Goal: Information Seeking & Learning: Find specific fact

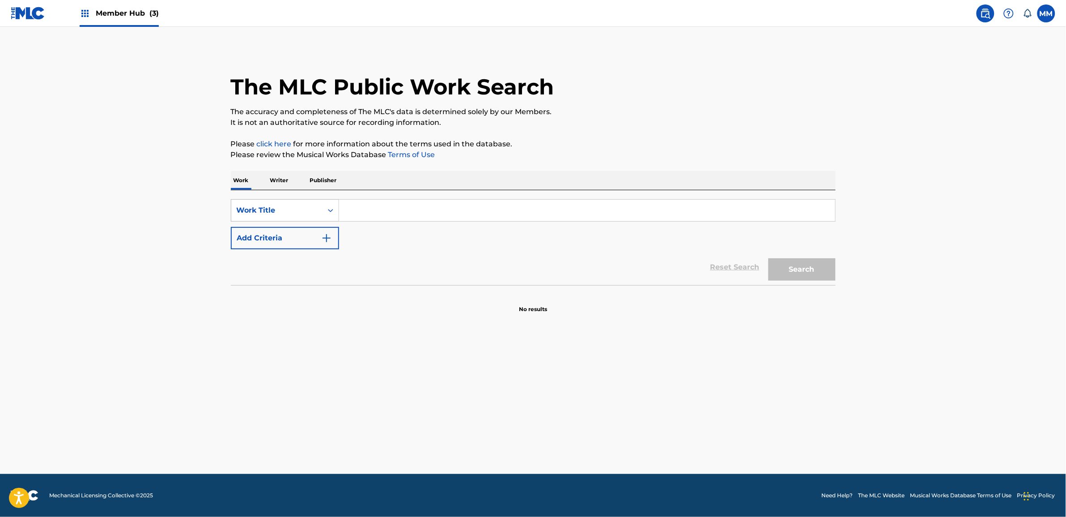
click at [294, 208] on div "Work Title" at bounding box center [277, 210] width 81 height 11
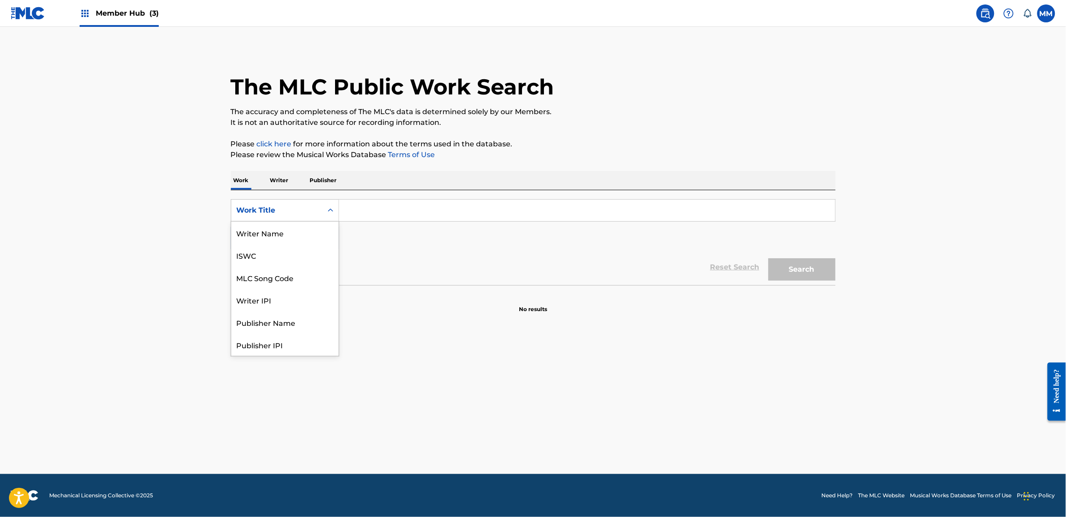
scroll to position [45, 0]
click at [278, 260] on div "Writer IPI" at bounding box center [284, 255] width 107 height 22
click at [351, 209] on input "Search Form" at bounding box center [587, 210] width 496 height 21
paste input "1238701658"
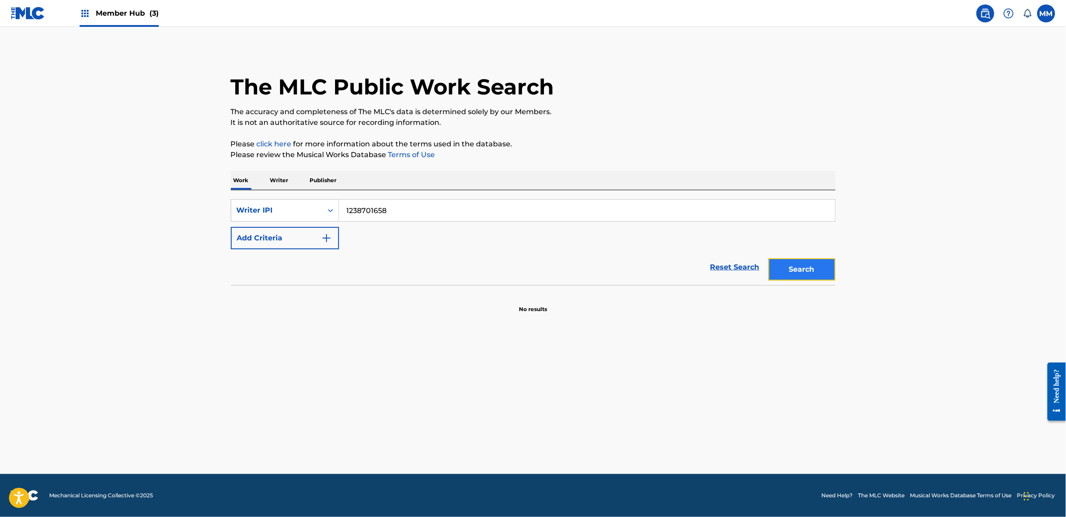
click at [808, 273] on button "Search" at bounding box center [802, 269] width 67 height 22
click at [343, 207] on input "1238701658" at bounding box center [587, 210] width 496 height 21
type input "01238701658"
click at [808, 276] on button "Search" at bounding box center [802, 269] width 67 height 22
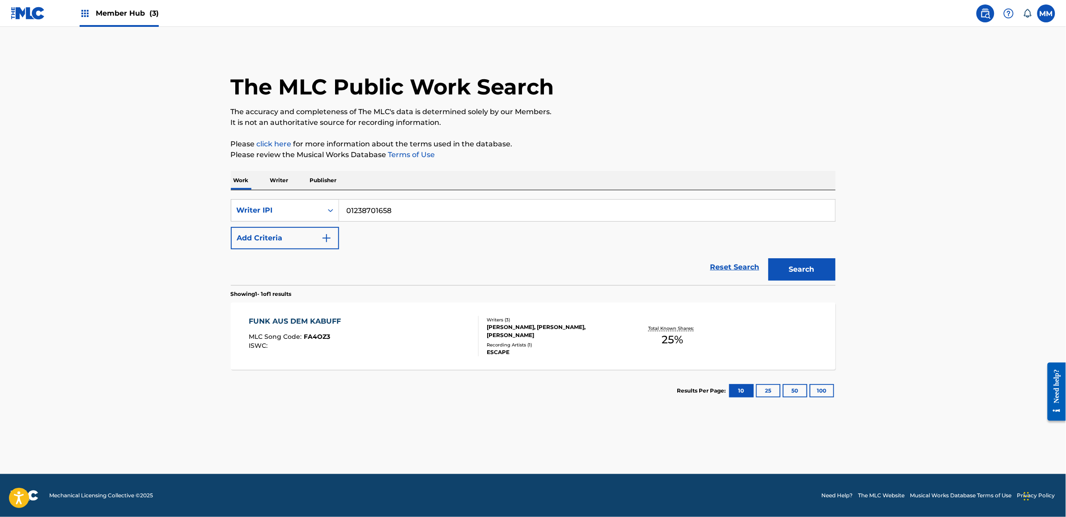
click at [298, 185] on div "Work Writer Publisher" at bounding box center [533, 180] width 605 height 19
click at [290, 184] on p "Writer" at bounding box center [280, 180] width 24 height 19
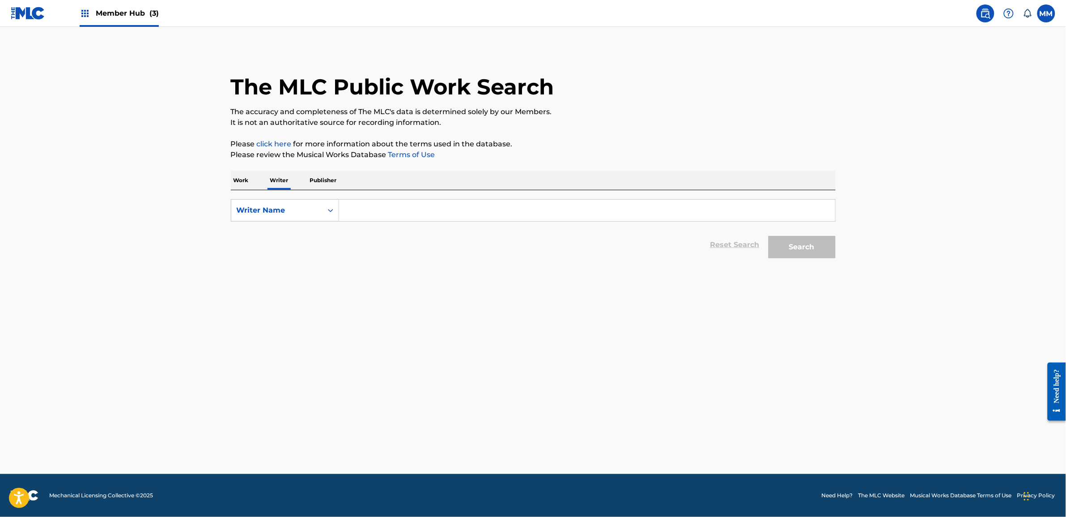
click at [393, 213] on input "Search Form" at bounding box center [587, 210] width 496 height 21
click at [295, 208] on div "Writer Name" at bounding box center [277, 210] width 81 height 11
click at [290, 234] on div "Writer IPI" at bounding box center [284, 232] width 107 height 22
click at [376, 206] on input "Search Form" at bounding box center [587, 210] width 496 height 21
paste input "1238701658"
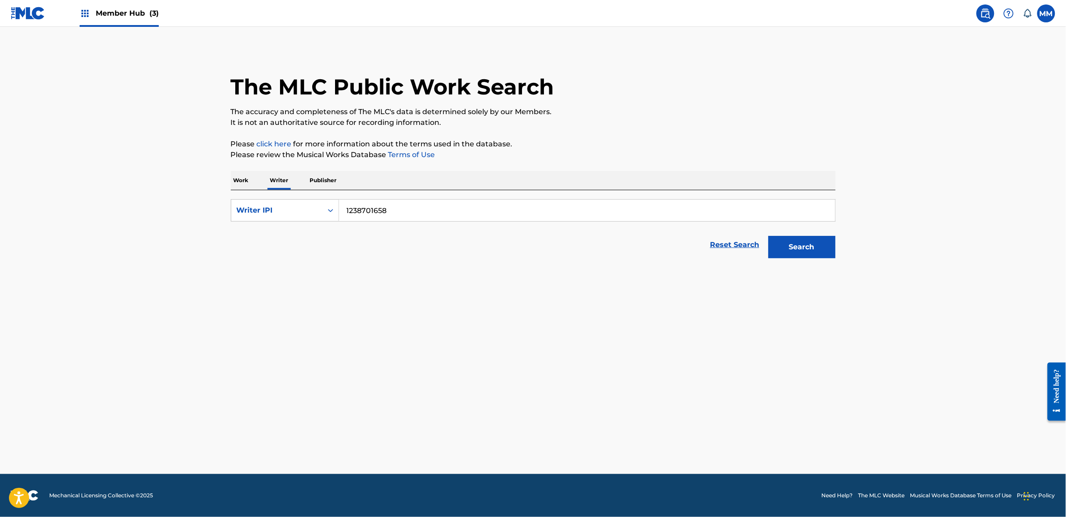
click at [344, 204] on input "1238701658" at bounding box center [587, 210] width 496 height 21
type input "01238701658"
click at [822, 247] on button "Search" at bounding box center [802, 247] width 67 height 22
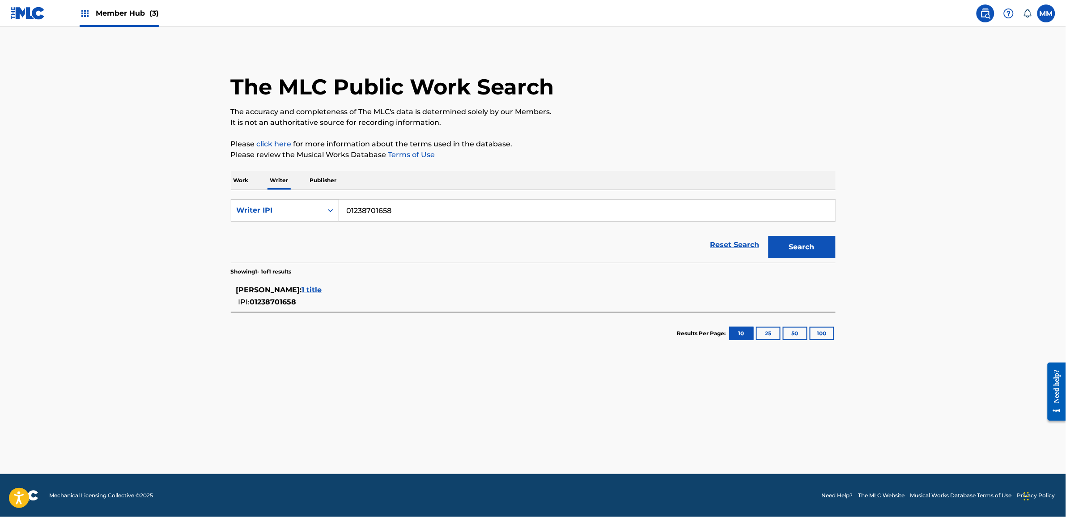
click at [322, 287] on span "1 title" at bounding box center [312, 289] width 20 height 8
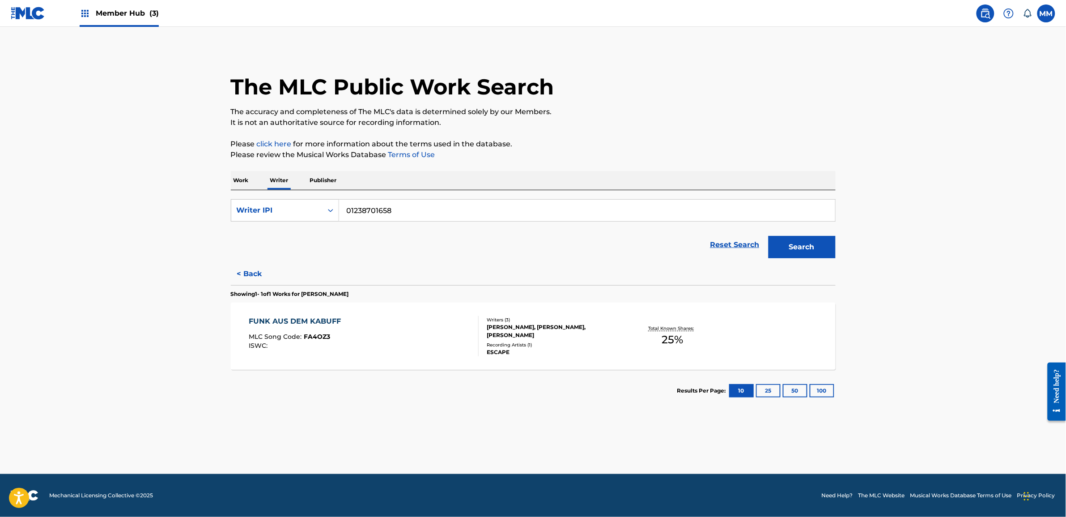
click at [412, 330] on div "FUNK AUS DEM KABUFF MLC Song Code : FA4OZ3 ISWC :" at bounding box center [364, 336] width 230 height 40
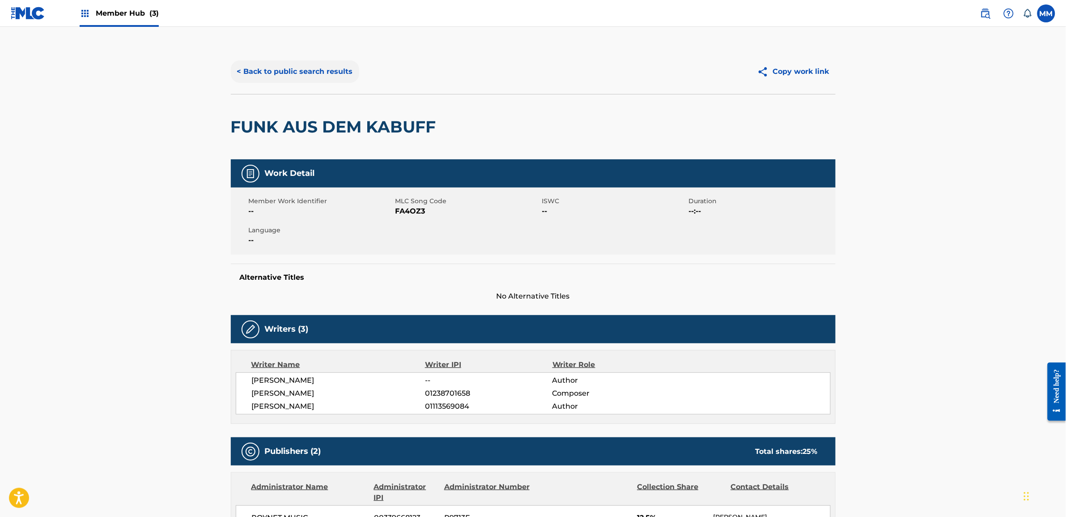
click at [275, 75] on button "< Back to public search results" at bounding box center [295, 71] width 128 height 22
